Goal: Find specific page/section: Find specific page/section

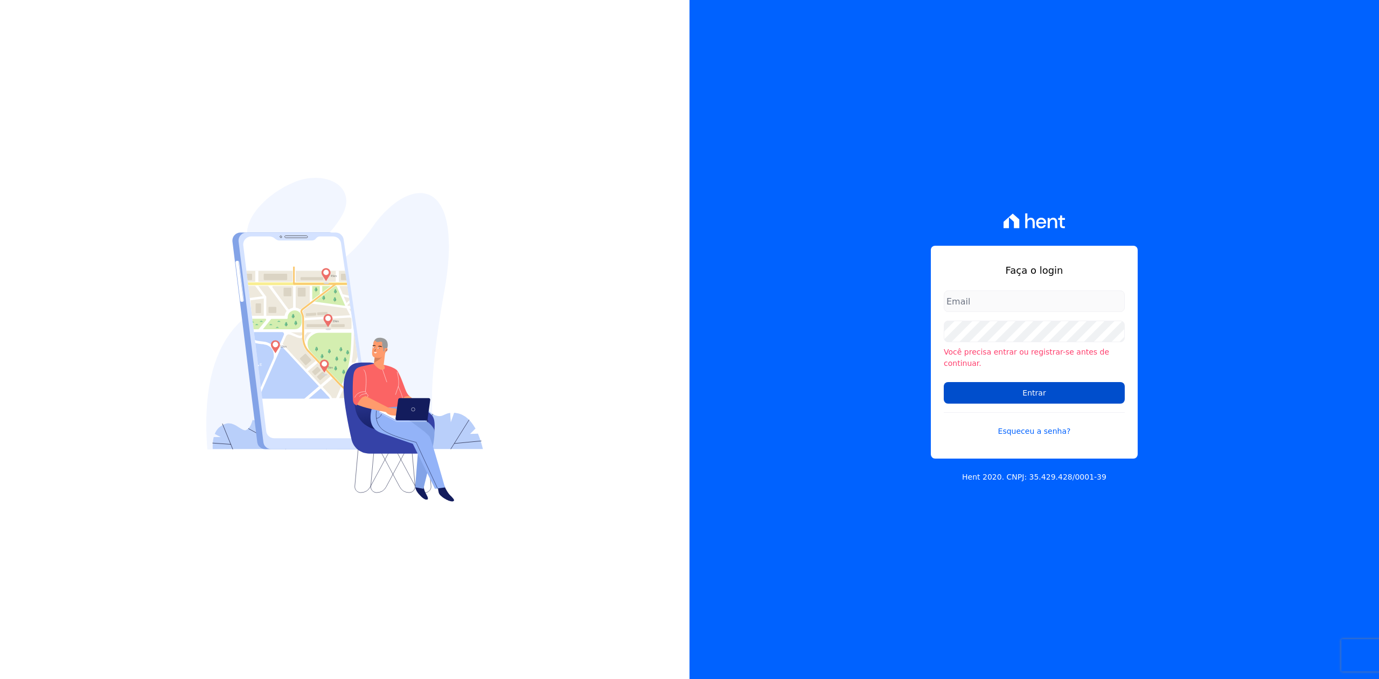
type input "[PERSON_NAME][EMAIL_ADDRESS][DOMAIN_NAME]"
click at [1032, 382] on input "Entrar" at bounding box center [1034, 393] width 181 height 22
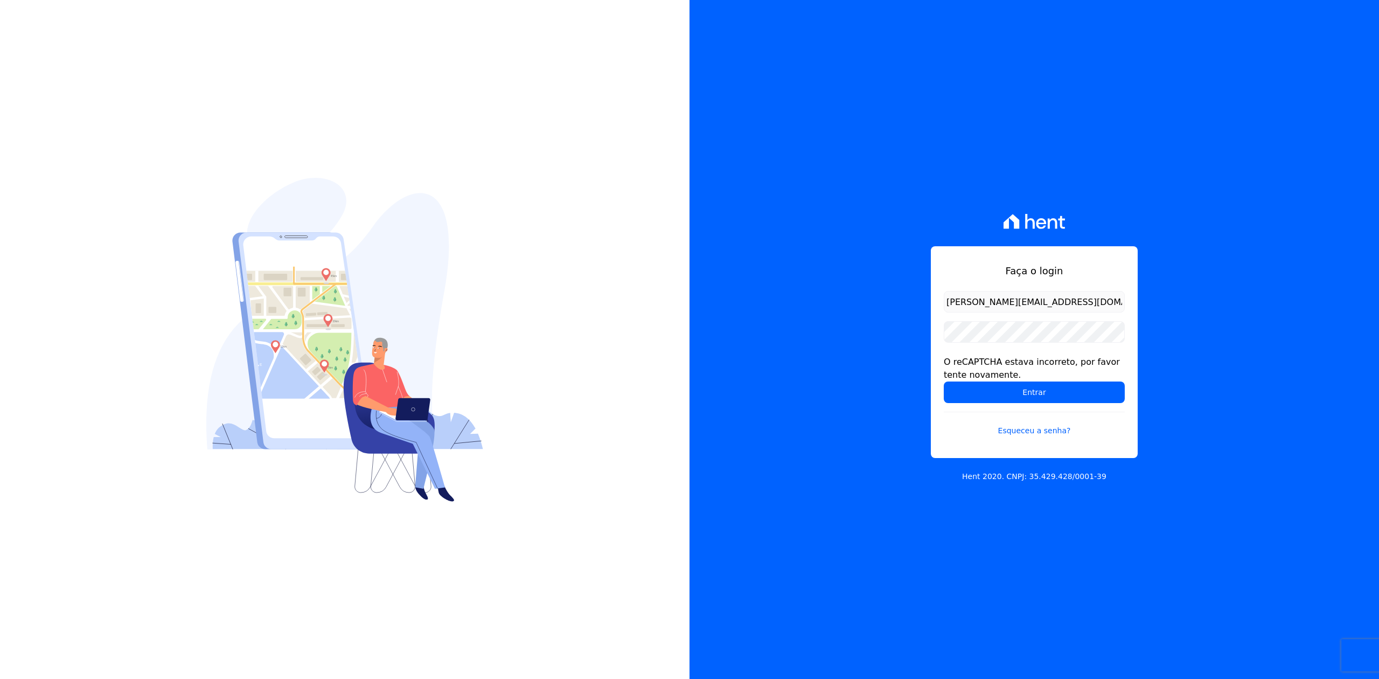
click at [1144, 155] on div "Faça o login [EMAIL_ADDRESS][DOMAIN_NAME] O reCAPTCHA estava incorreto, por fav…" at bounding box center [1035, 339] width 690 height 679
click at [1035, 391] on input "Entrar" at bounding box center [1034, 392] width 181 height 22
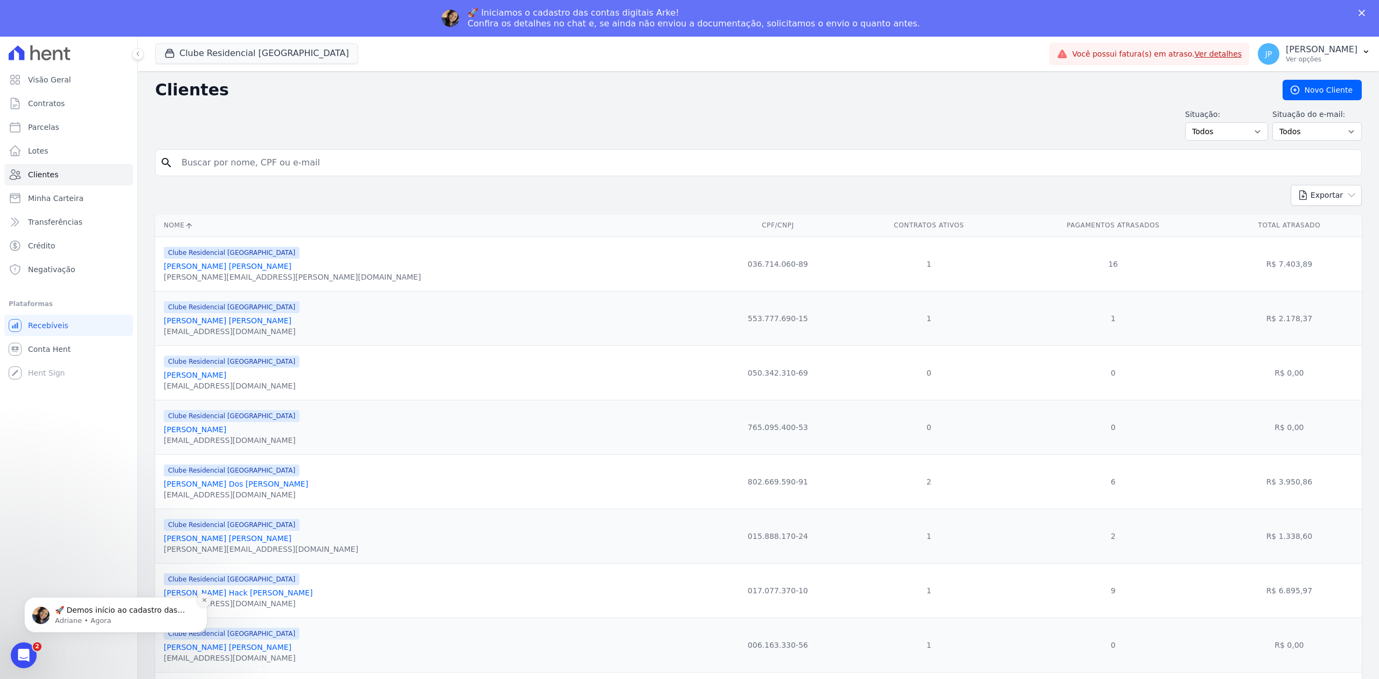
click at [205, 603] on button "Dismiss notification" at bounding box center [204, 600] width 14 height 14
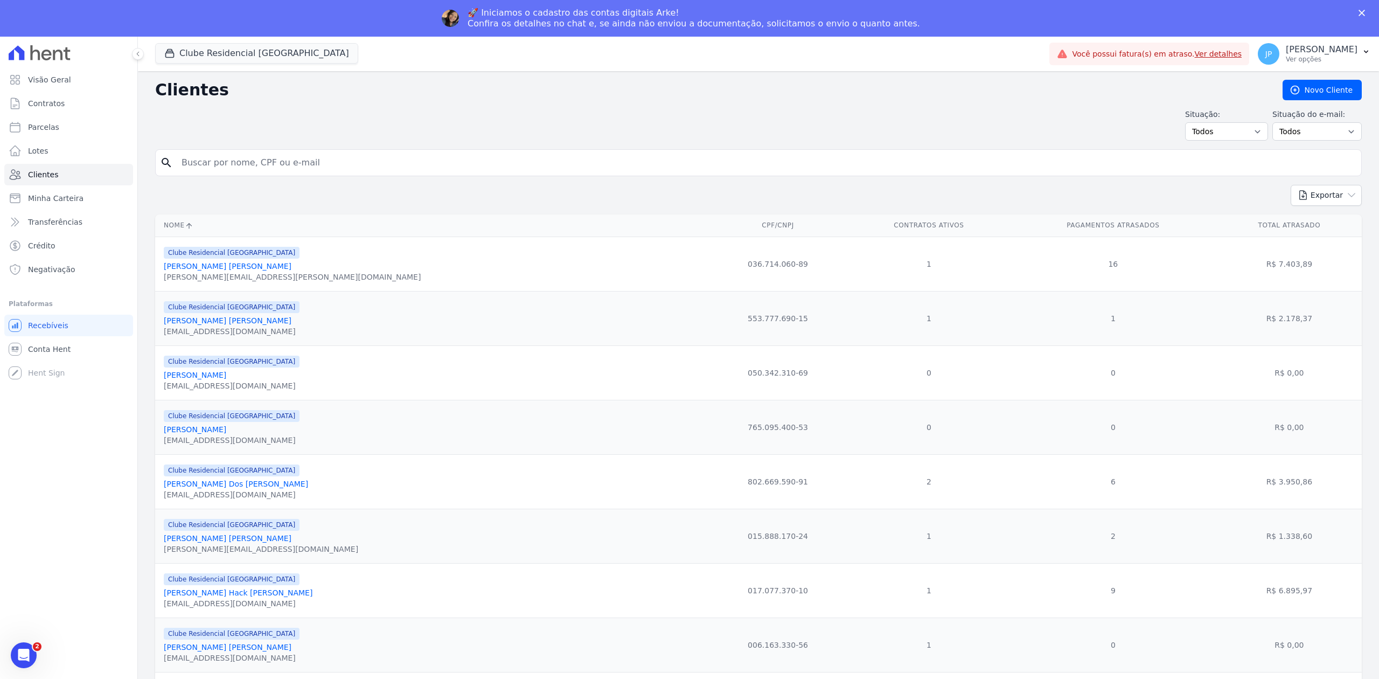
click at [259, 175] on div "search" at bounding box center [758, 162] width 1207 height 27
click at [263, 163] on input "search" at bounding box center [766, 163] width 1182 height 22
paste input "[PERSON_NAME] TAIARA [PERSON_NAME] [PERSON_NAME]"
type input "[PERSON_NAME] TAIARA [PERSON_NAME] [PERSON_NAME]"
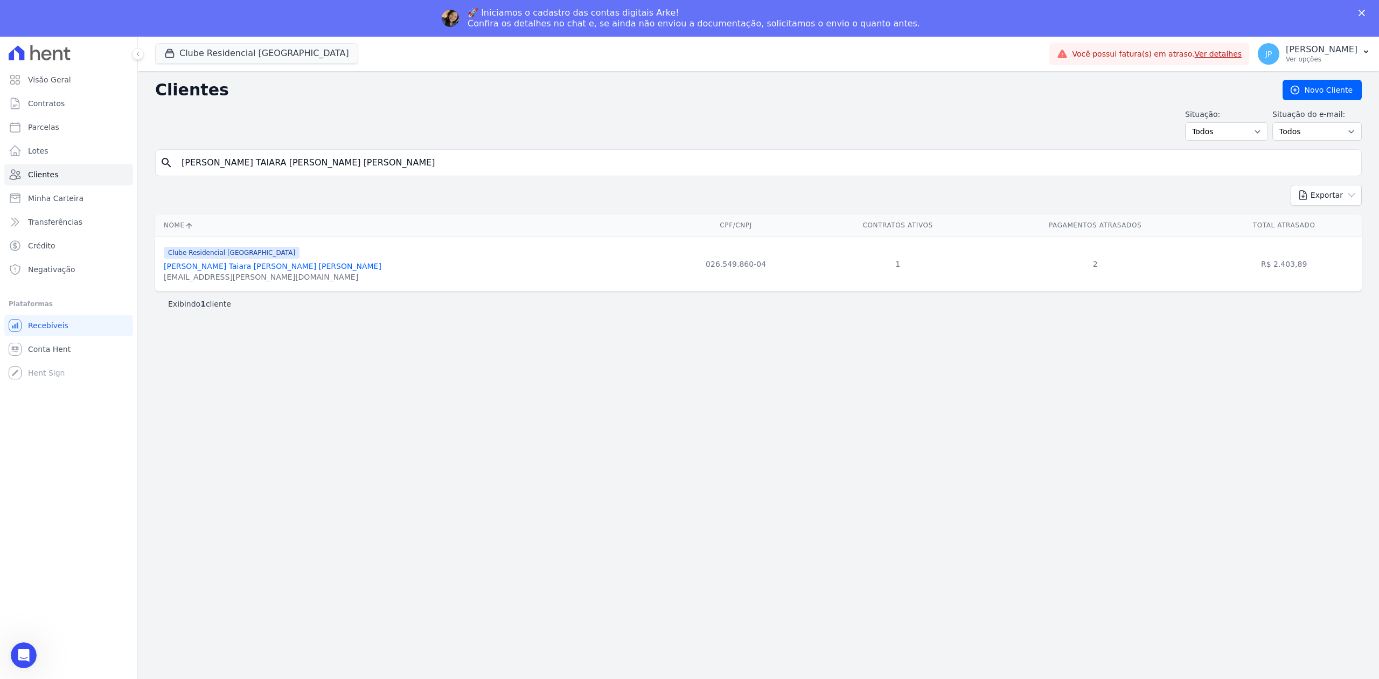
click at [240, 233] on th "Nome" at bounding box center [407, 225] width 505 height 22
click at [244, 269] on link "[PERSON_NAME] Taiara [PERSON_NAME] [PERSON_NAME]" at bounding box center [273, 266] width 218 height 9
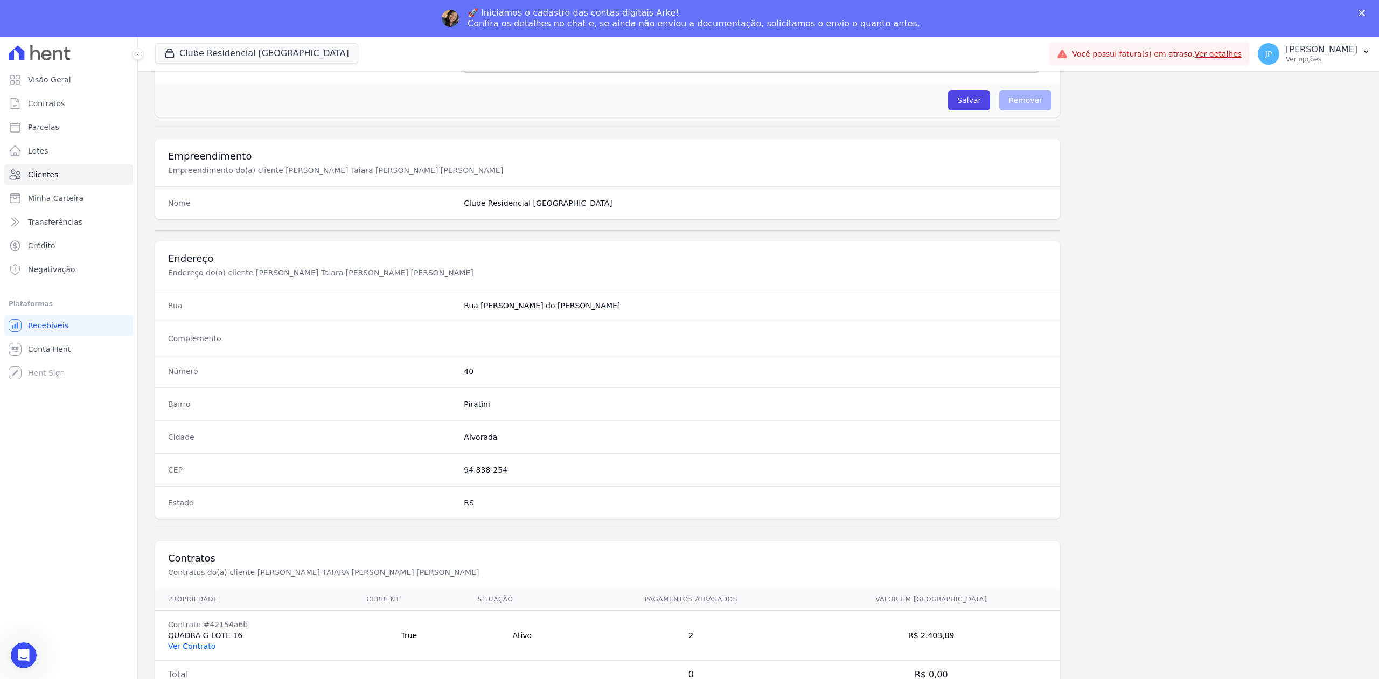
scroll to position [335, 0]
click at [194, 645] on link "Ver Contrato" at bounding box center [191, 646] width 47 height 9
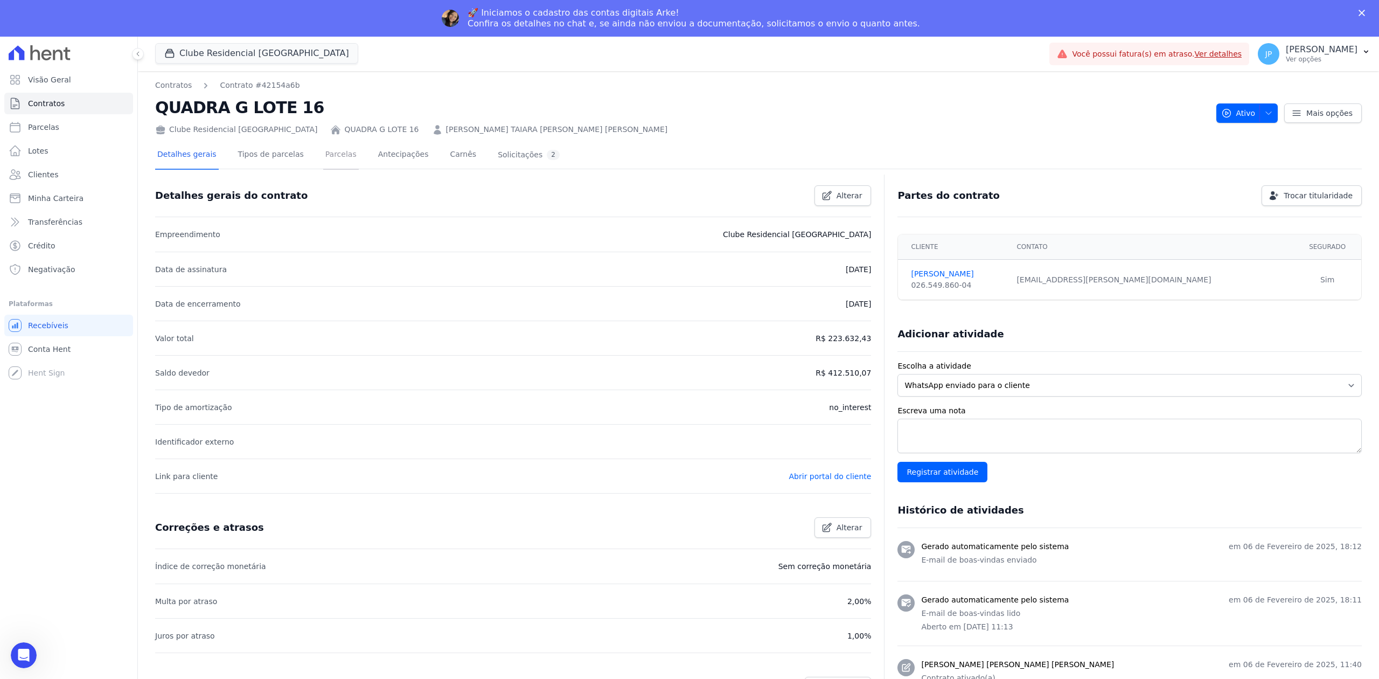
click at [323, 156] on link "Parcelas" at bounding box center [341, 155] width 36 height 29
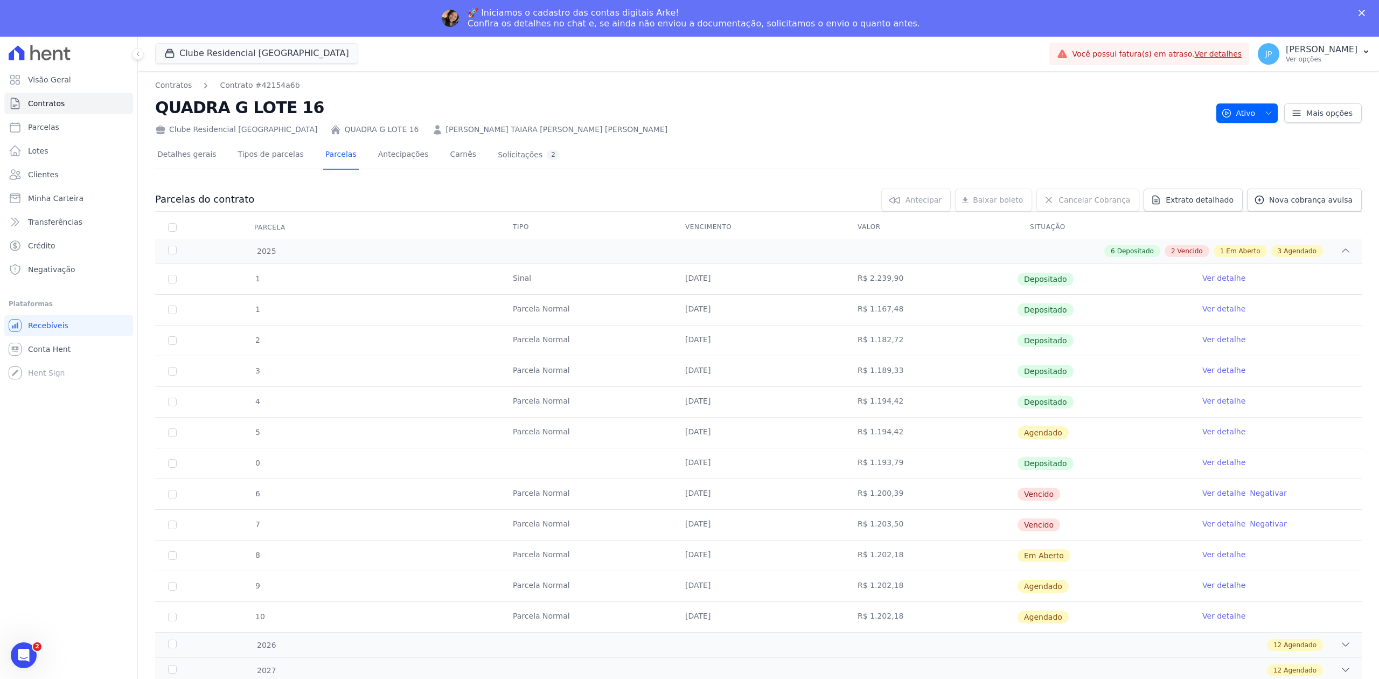
scroll to position [143, 0]
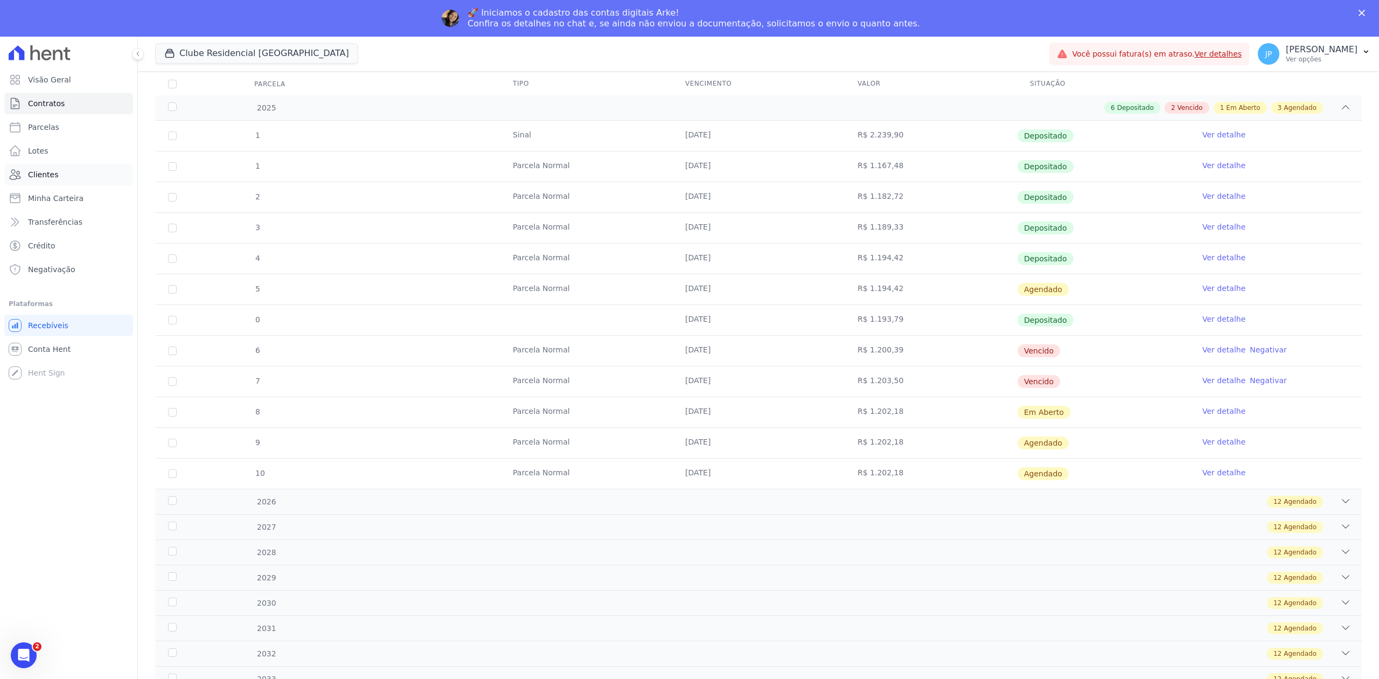
click at [61, 183] on link "Clientes" at bounding box center [68, 175] width 129 height 22
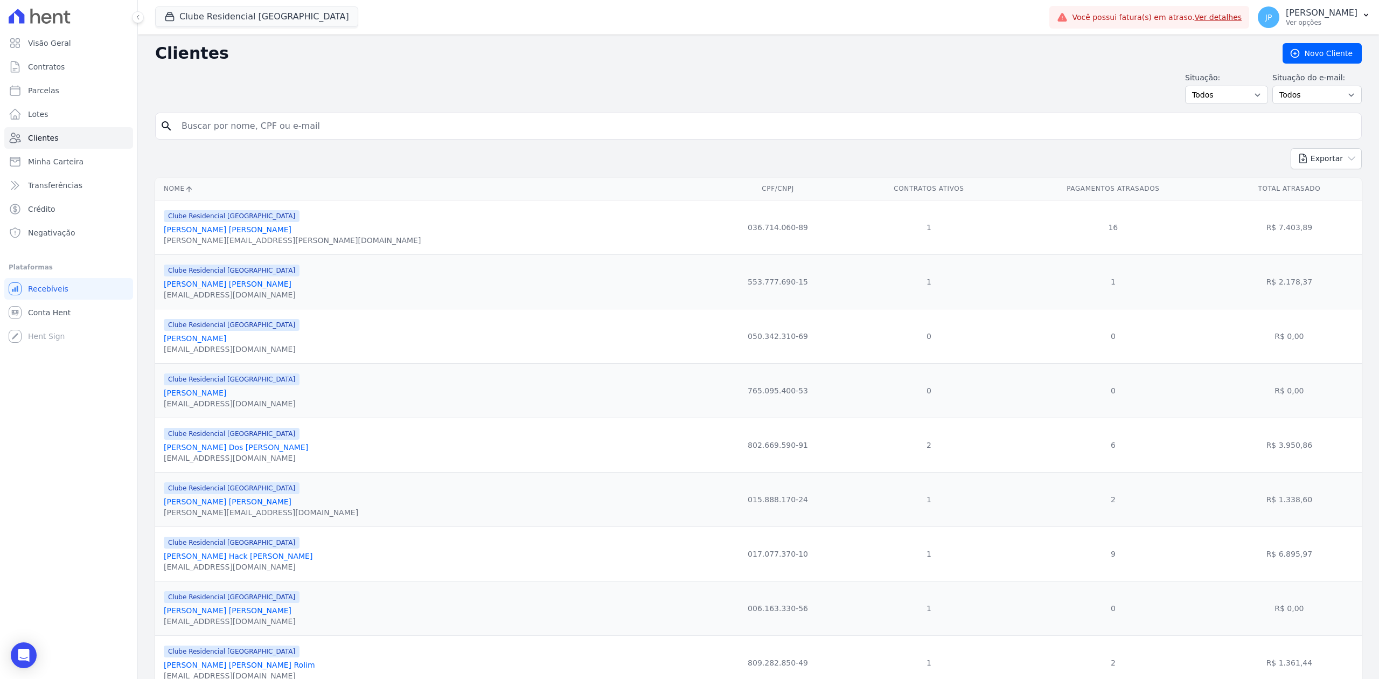
click at [239, 128] on input "search" at bounding box center [766, 126] width 1182 height 22
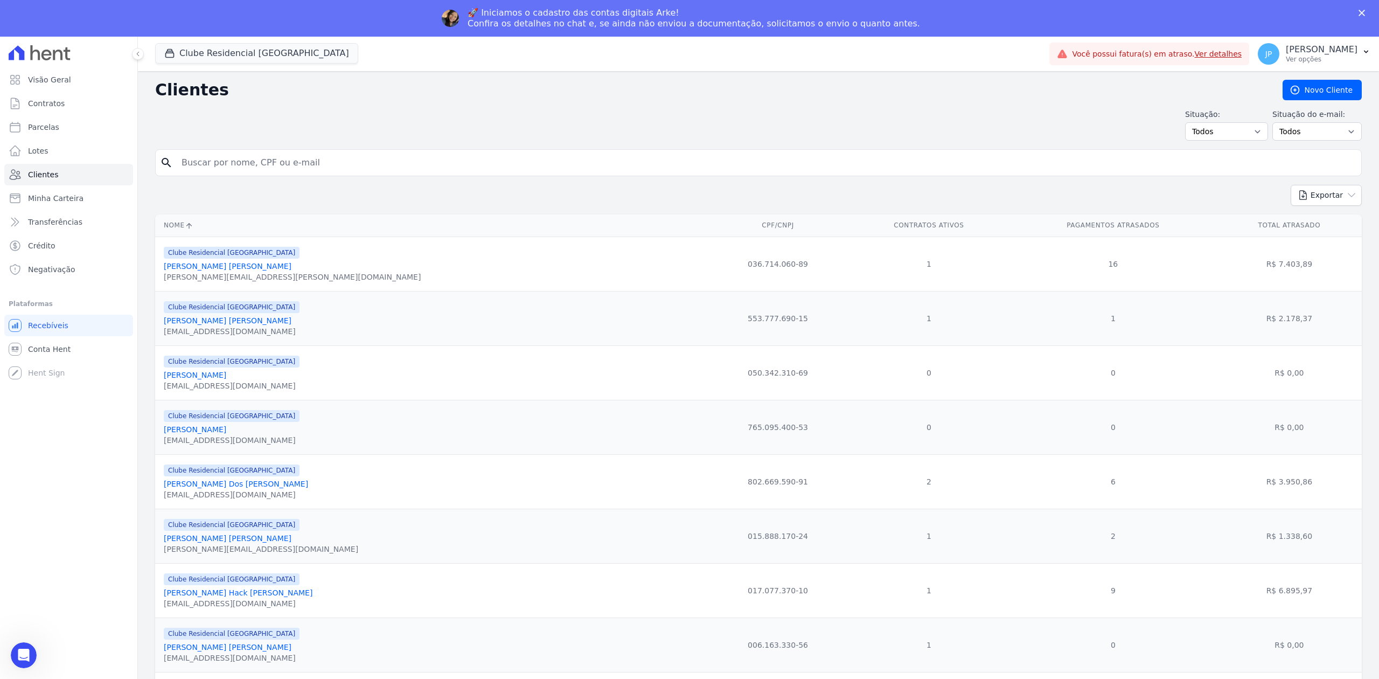
paste input "[PERSON_NAME] [PERSON_NAME] ROLIM"
type input "[PERSON_NAME] [PERSON_NAME] ROLIM"
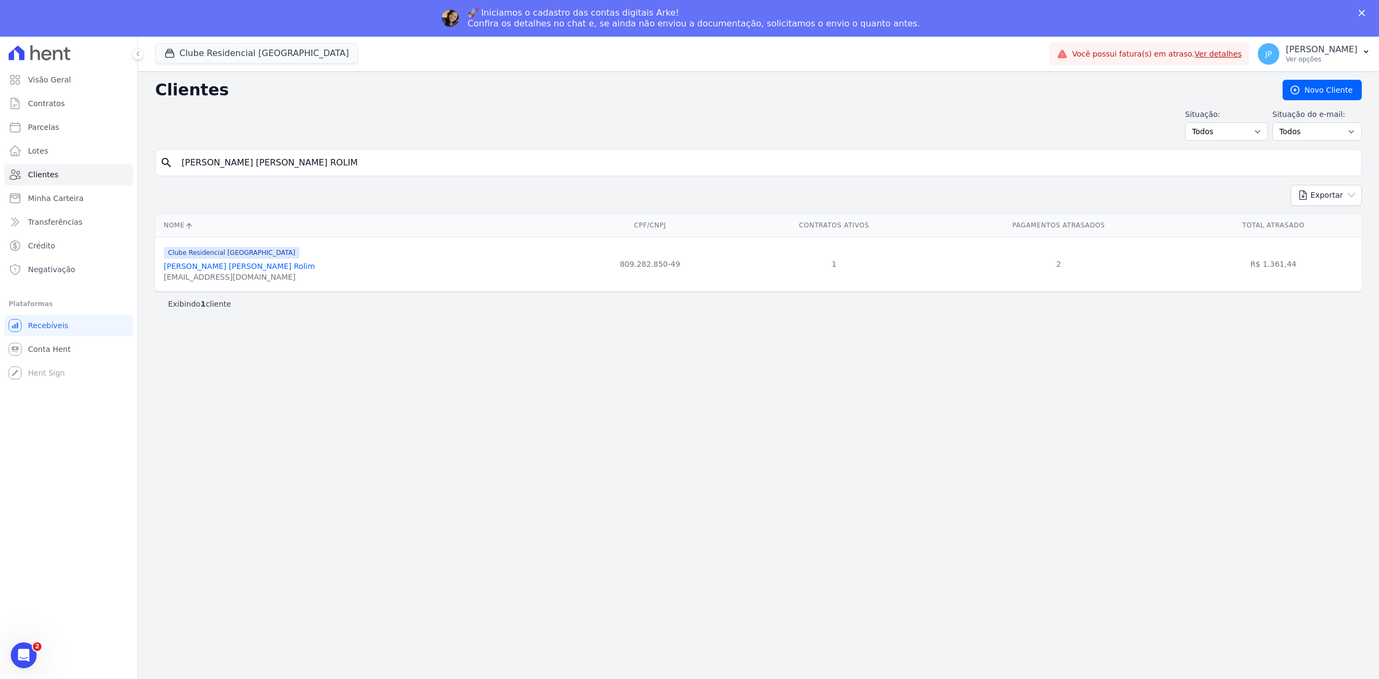
click at [244, 266] on link "[PERSON_NAME] [PERSON_NAME] Rolim" at bounding box center [239, 266] width 151 height 9
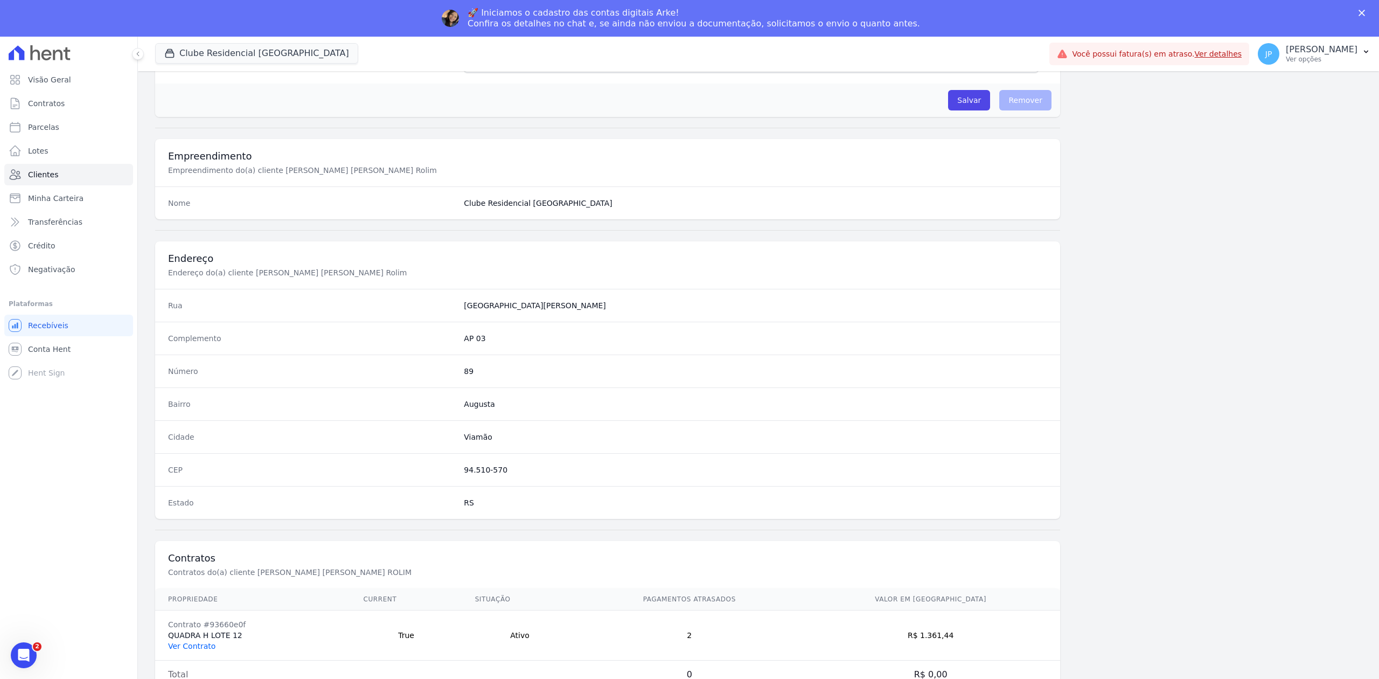
click at [197, 643] on link "Ver Contrato" at bounding box center [191, 646] width 47 height 9
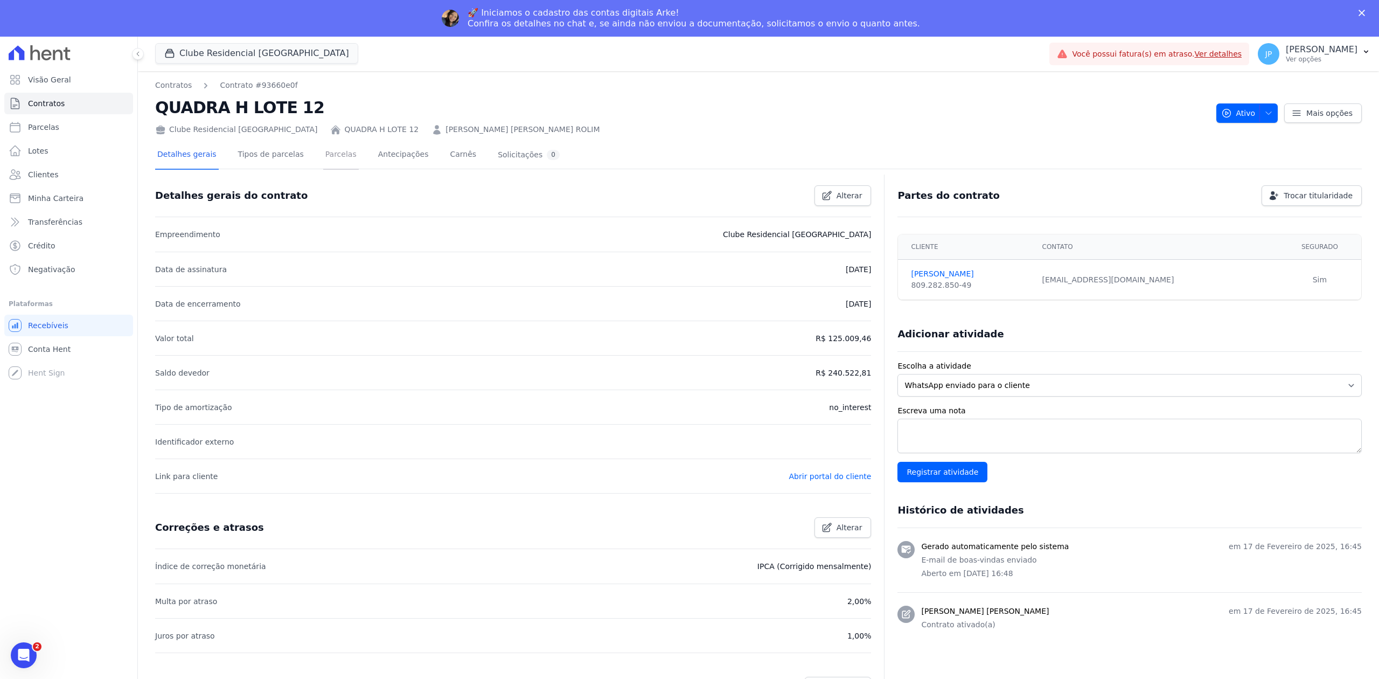
click at [323, 161] on link "Parcelas" at bounding box center [341, 155] width 36 height 29
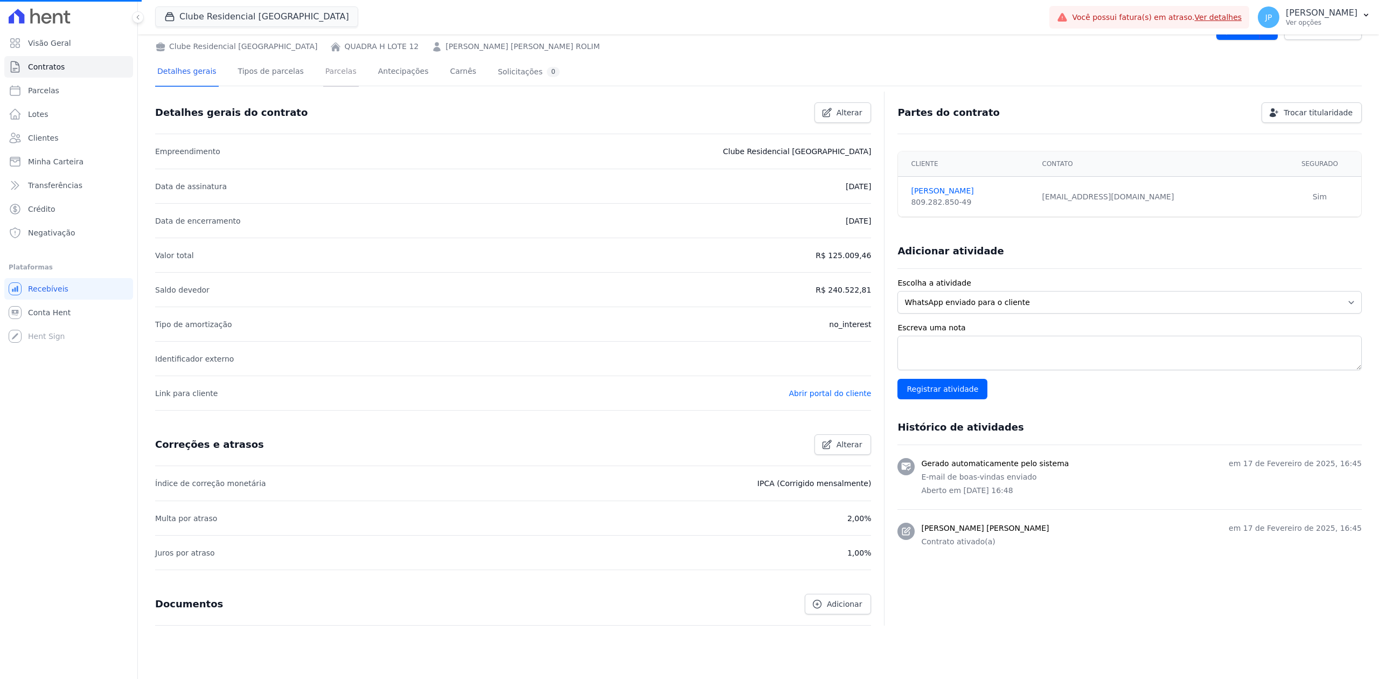
scroll to position [72, 0]
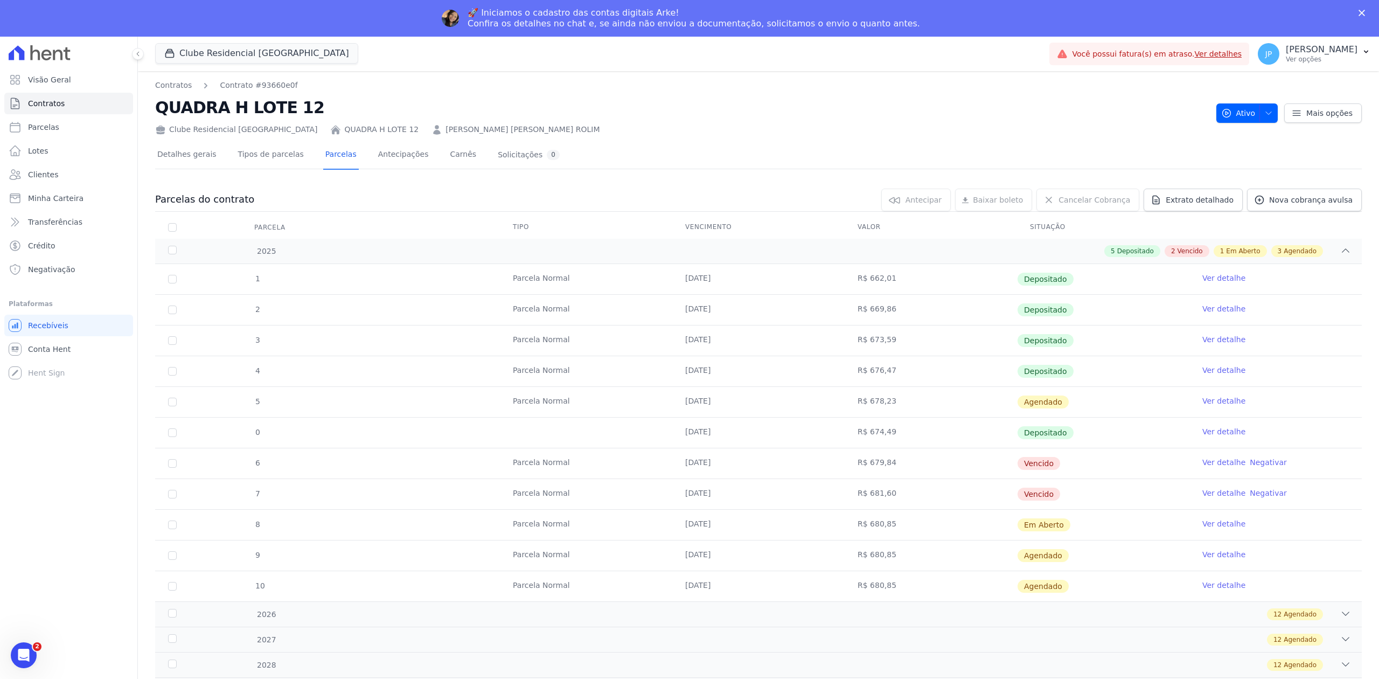
drag, startPoint x: 1071, startPoint y: 528, endPoint x: 663, endPoint y: 535, distance: 408.5
click at [663, 535] on tr "8 [GEOGRAPHIC_DATA] [DATE] R$ 680,85 Em [GEOGRAPHIC_DATA] Ver detalhe" at bounding box center [758, 524] width 1207 height 31
drag, startPoint x: 63, startPoint y: 164, endPoint x: 152, endPoint y: 193, distance: 94.1
click at [63, 164] on link "Clientes" at bounding box center [68, 175] width 129 height 22
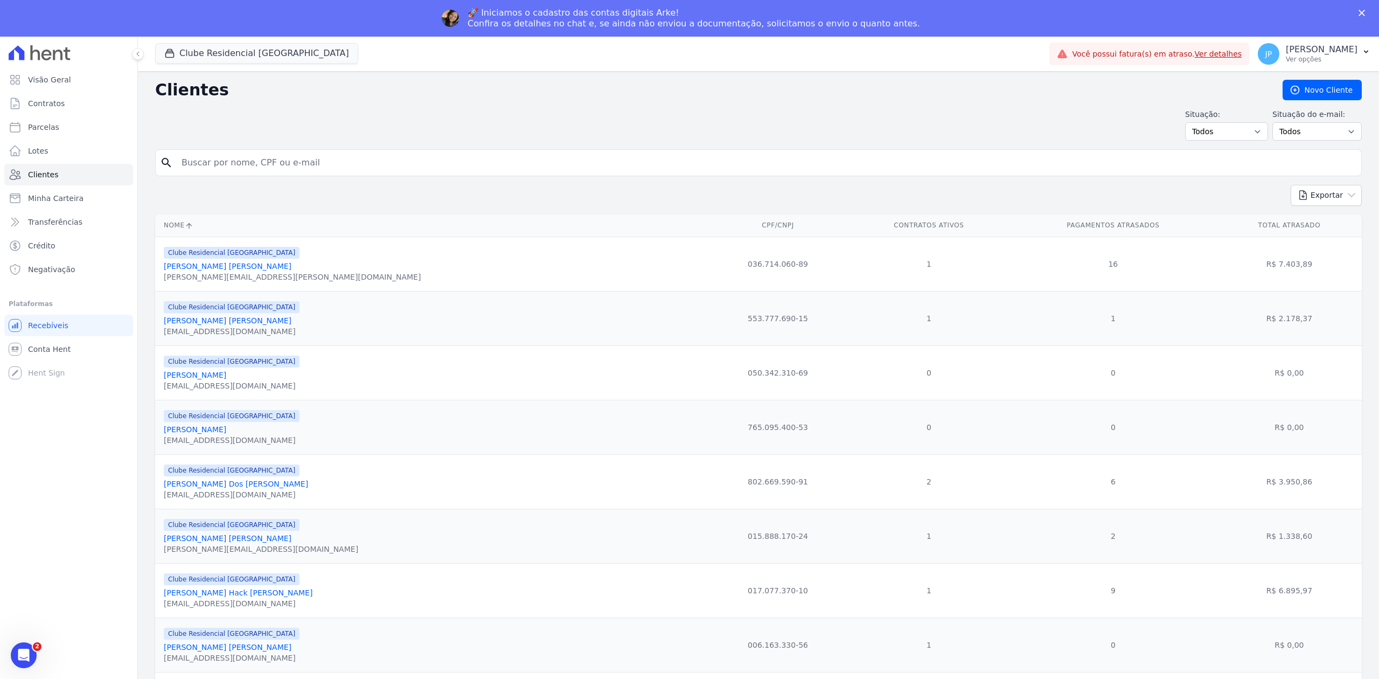
click at [386, 166] on input "search" at bounding box center [766, 163] width 1182 height 22
paste input "[PERSON_NAME]"
type input "[PERSON_NAME]"
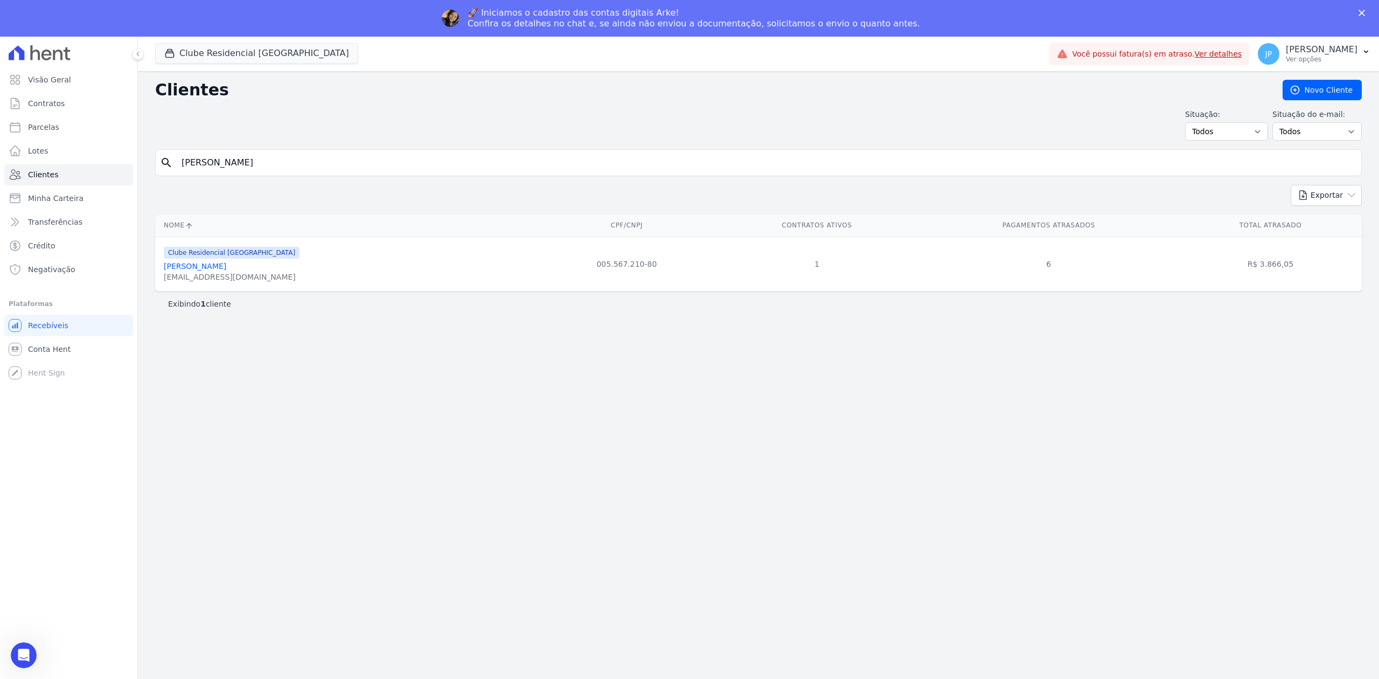
click at [225, 270] on link "[PERSON_NAME]" at bounding box center [195, 266] width 63 height 9
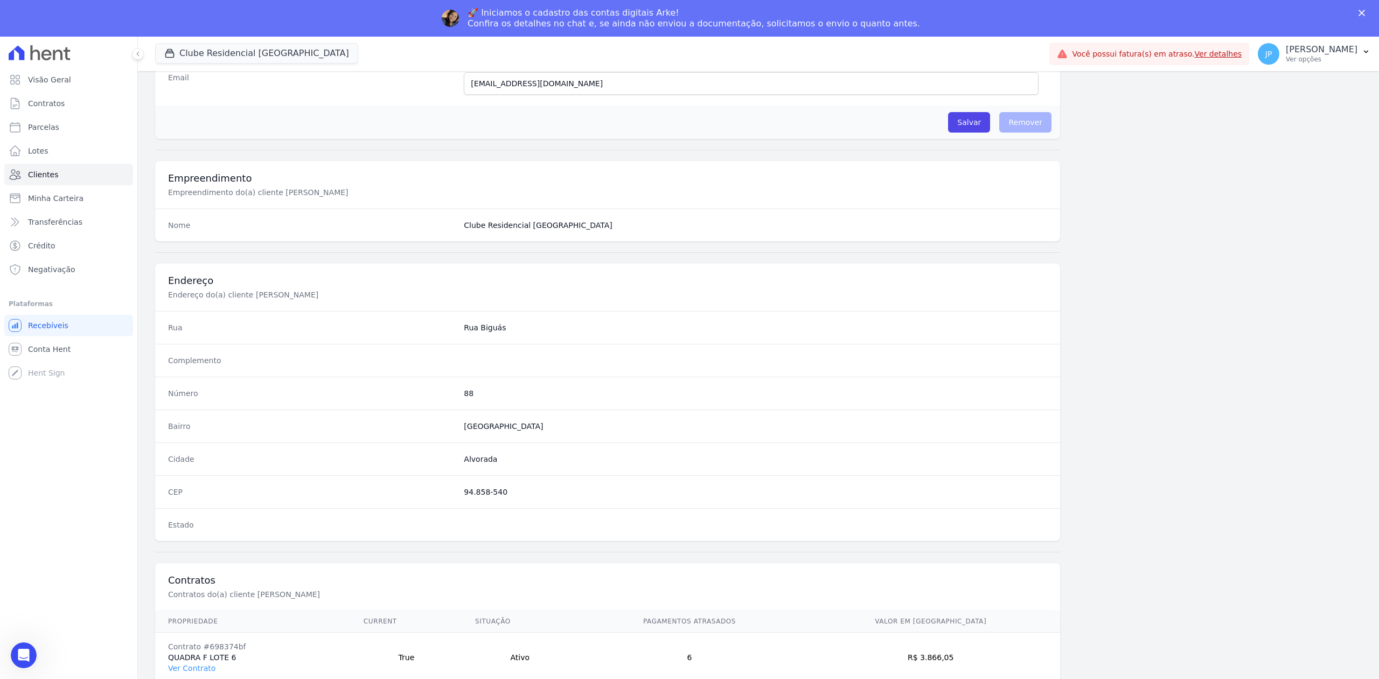
scroll to position [335, 0]
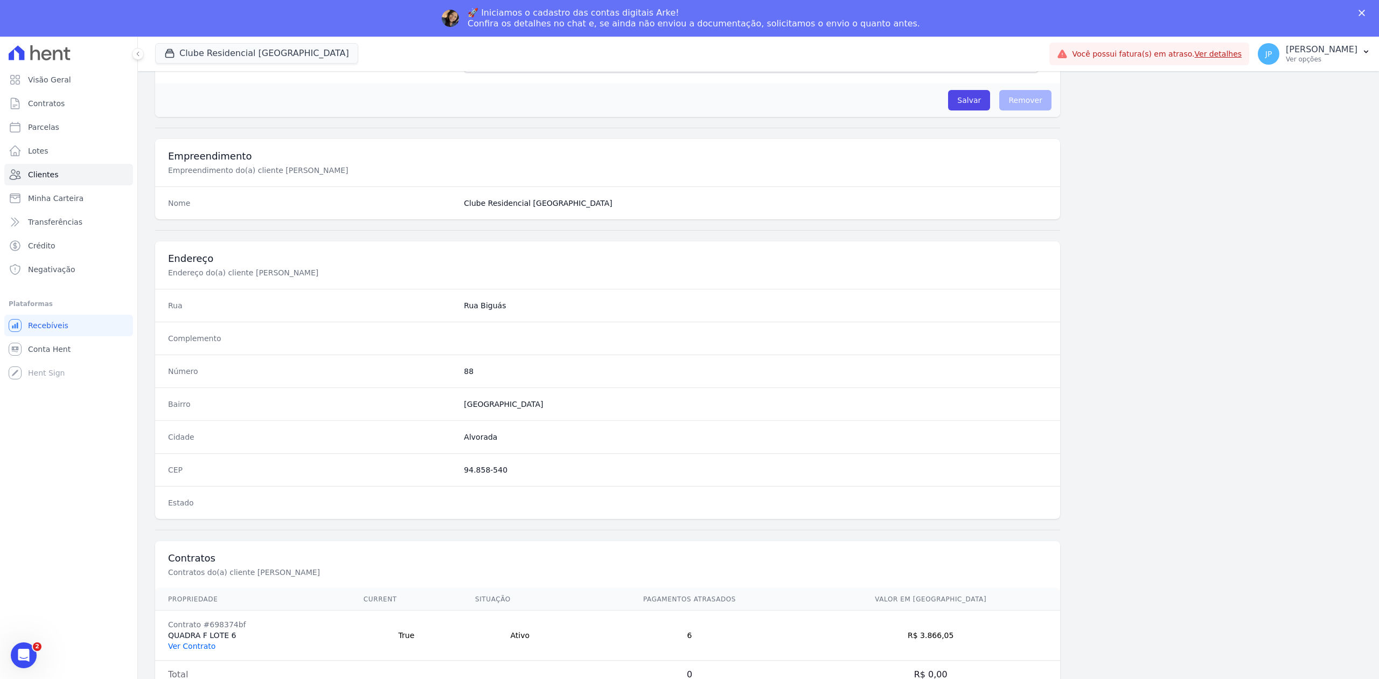
click at [178, 642] on link "Ver Contrato" at bounding box center [191, 646] width 47 height 9
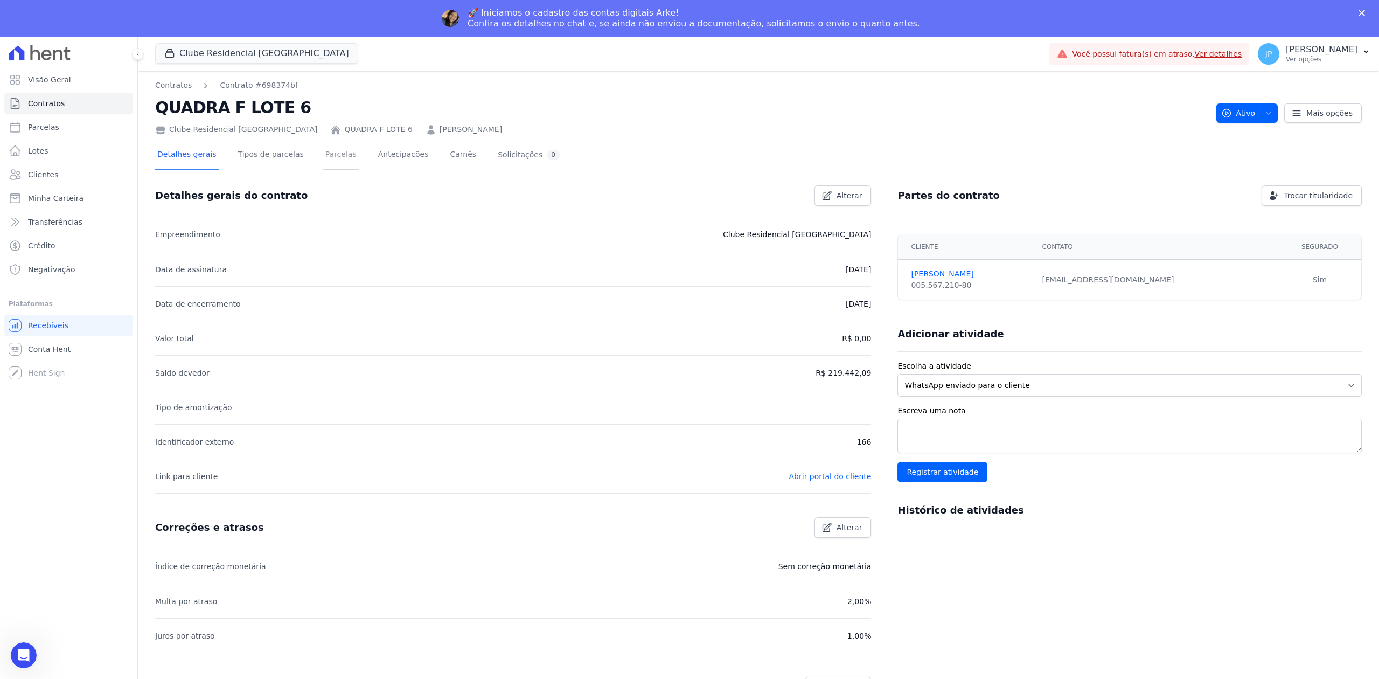
click at [330, 162] on link "Parcelas" at bounding box center [341, 155] width 36 height 29
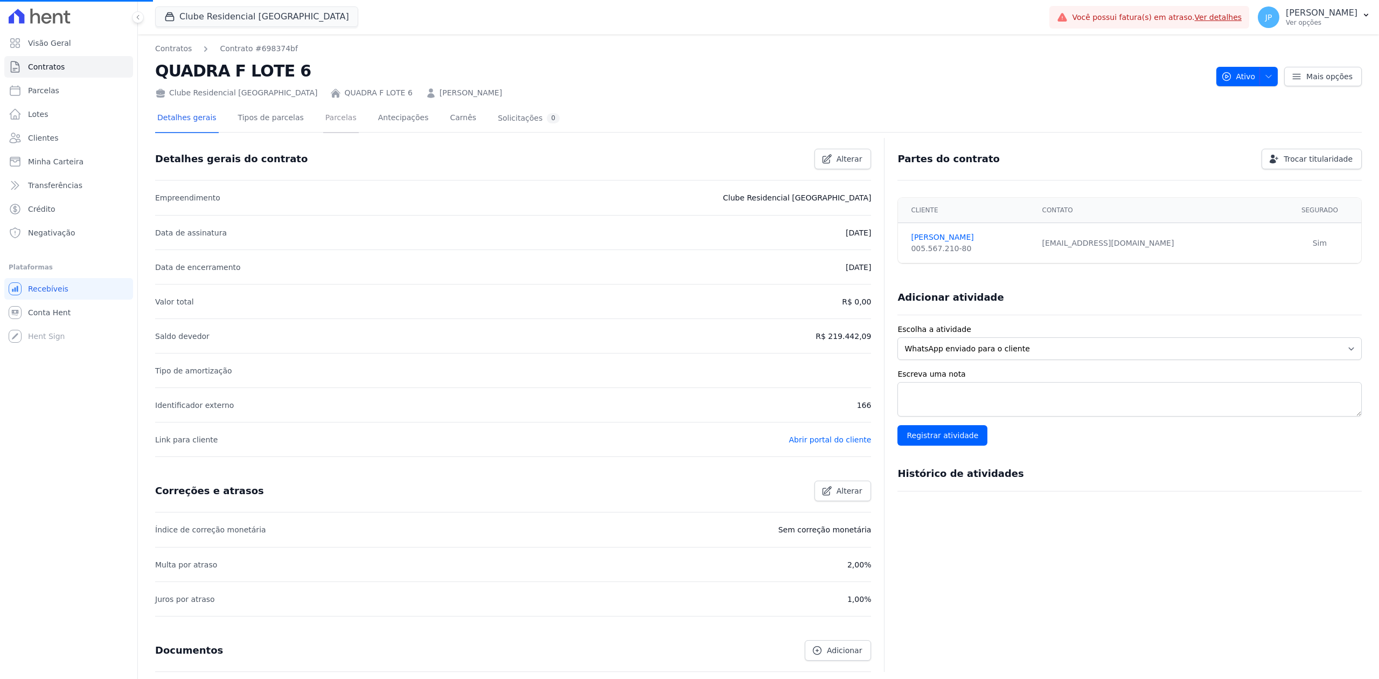
click at [323, 124] on link "Parcelas" at bounding box center [341, 119] width 36 height 29
